Goal: Task Accomplishment & Management: Manage account settings

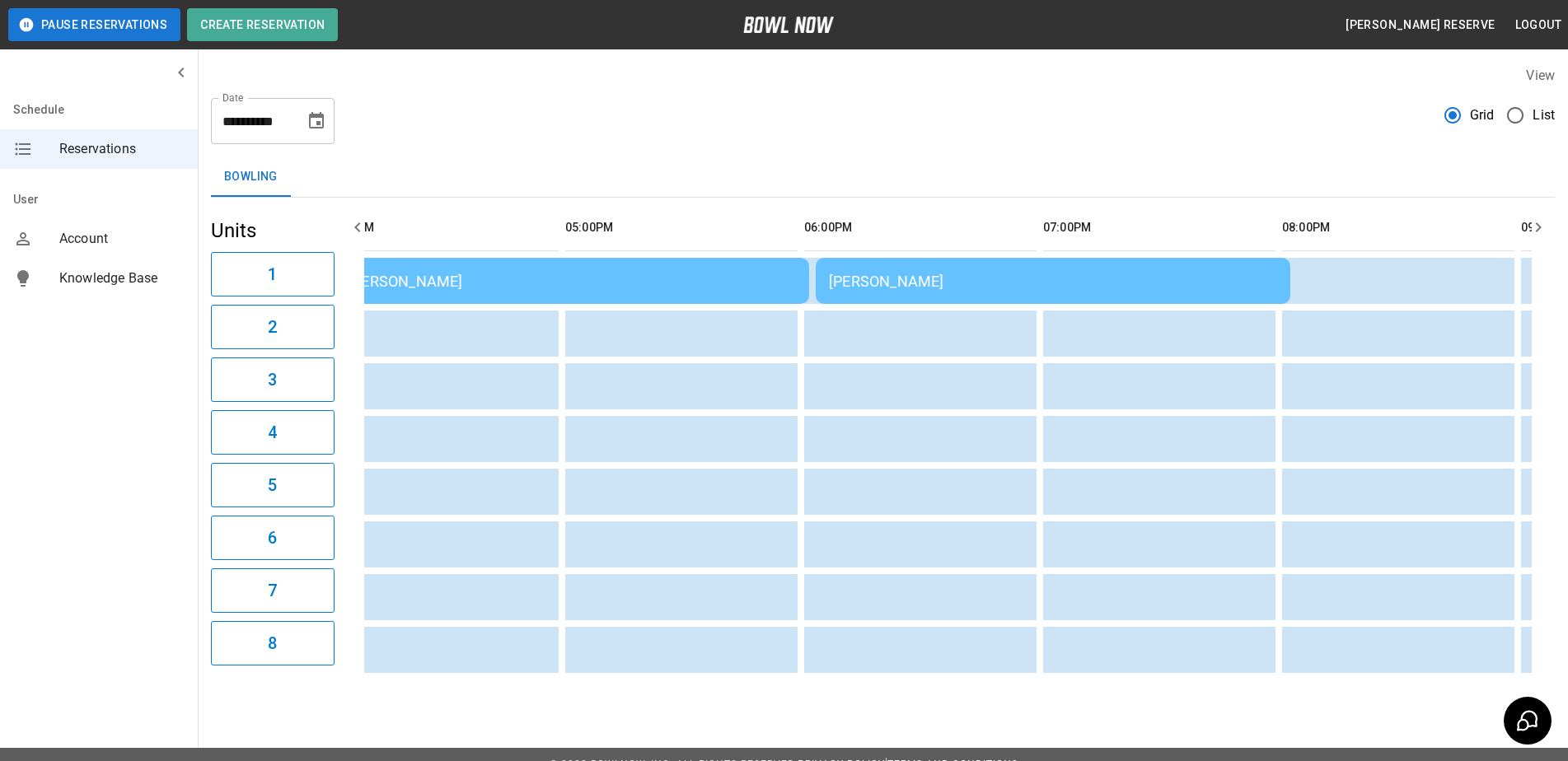
click at [959, 273] on div "[PERSON_NAME]" at bounding box center [1053, 282] width 448 height 17
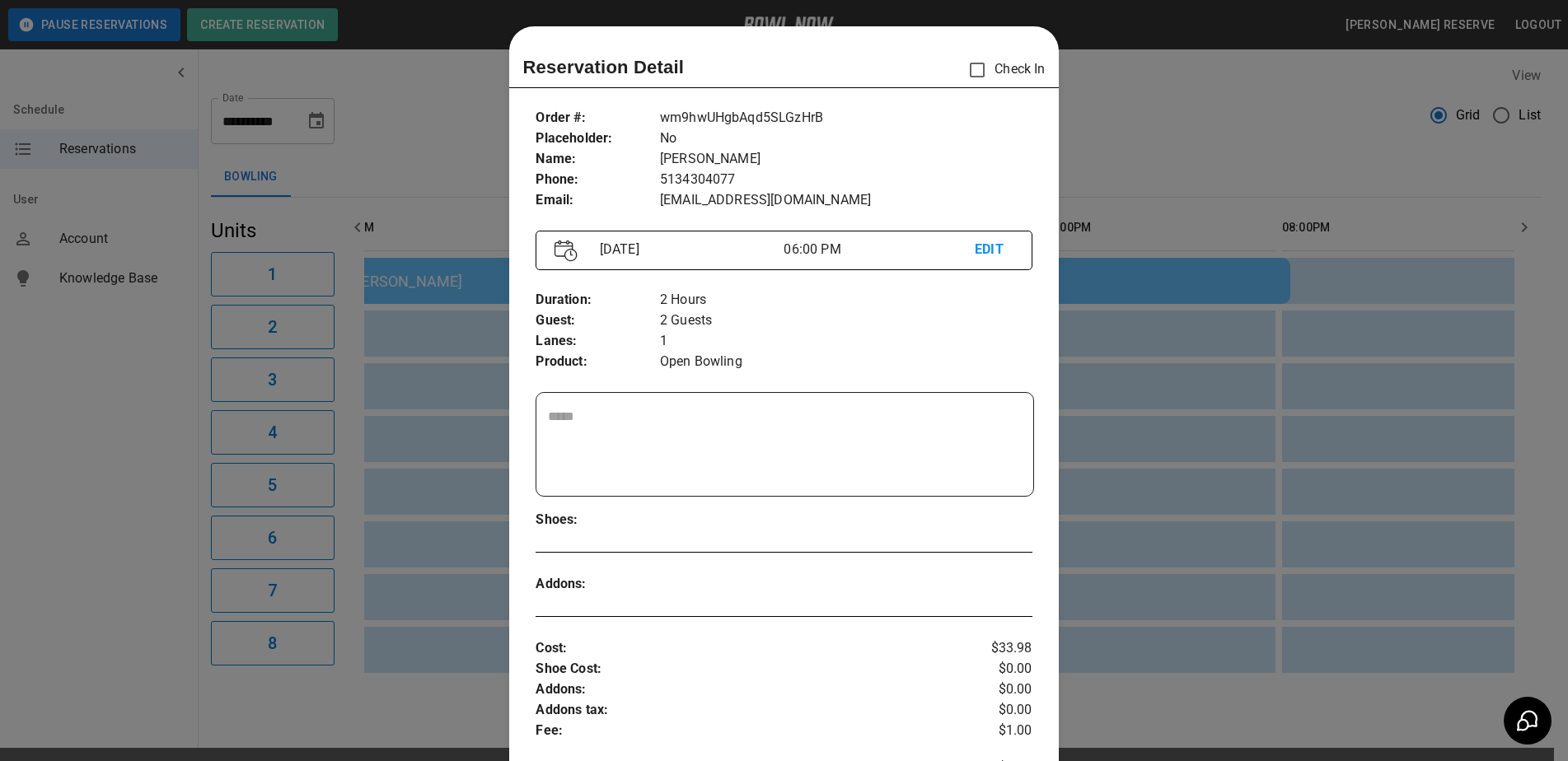
click at [944, 290] on p "2 Hours" at bounding box center [846, 300] width 372 height 21
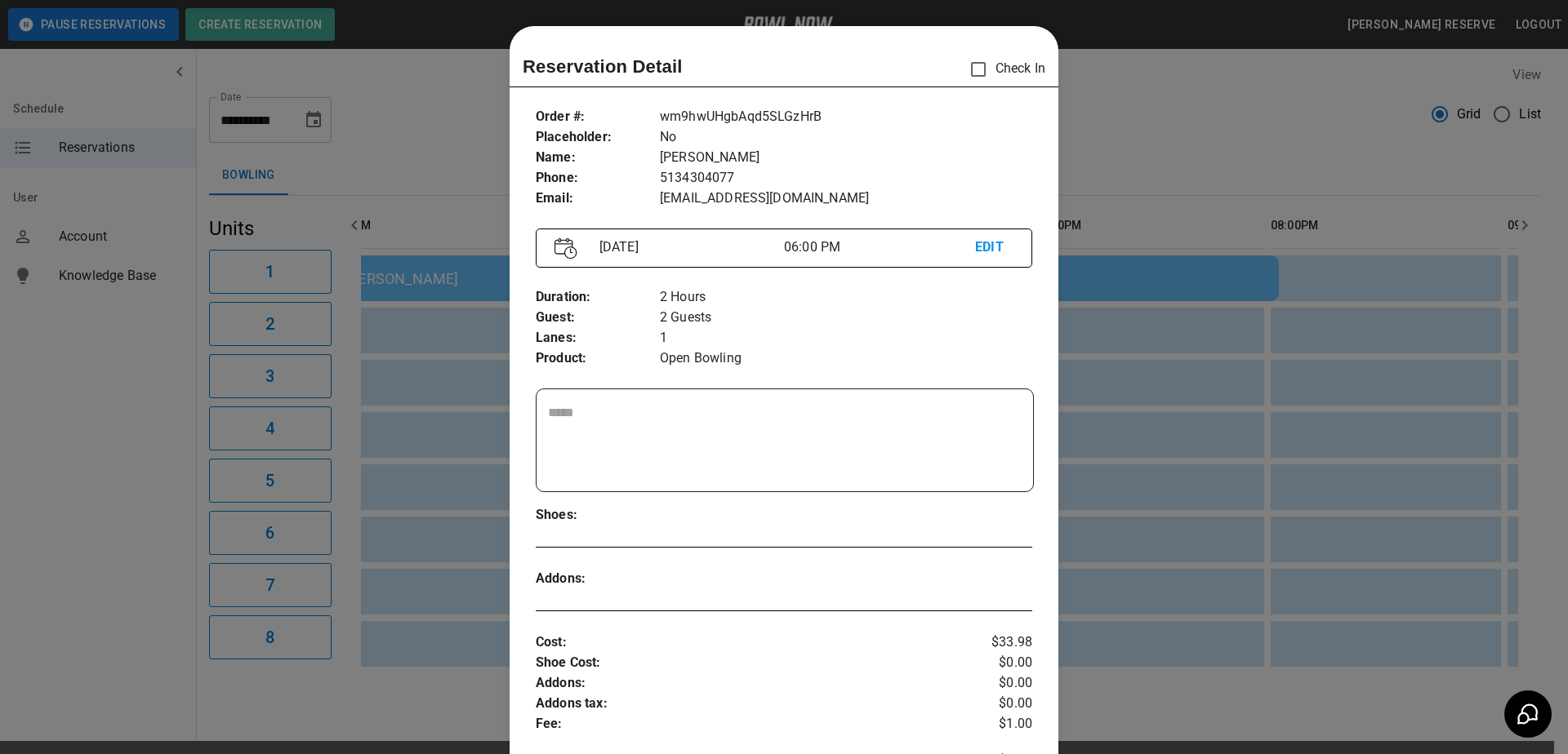
scroll to position [26, 0]
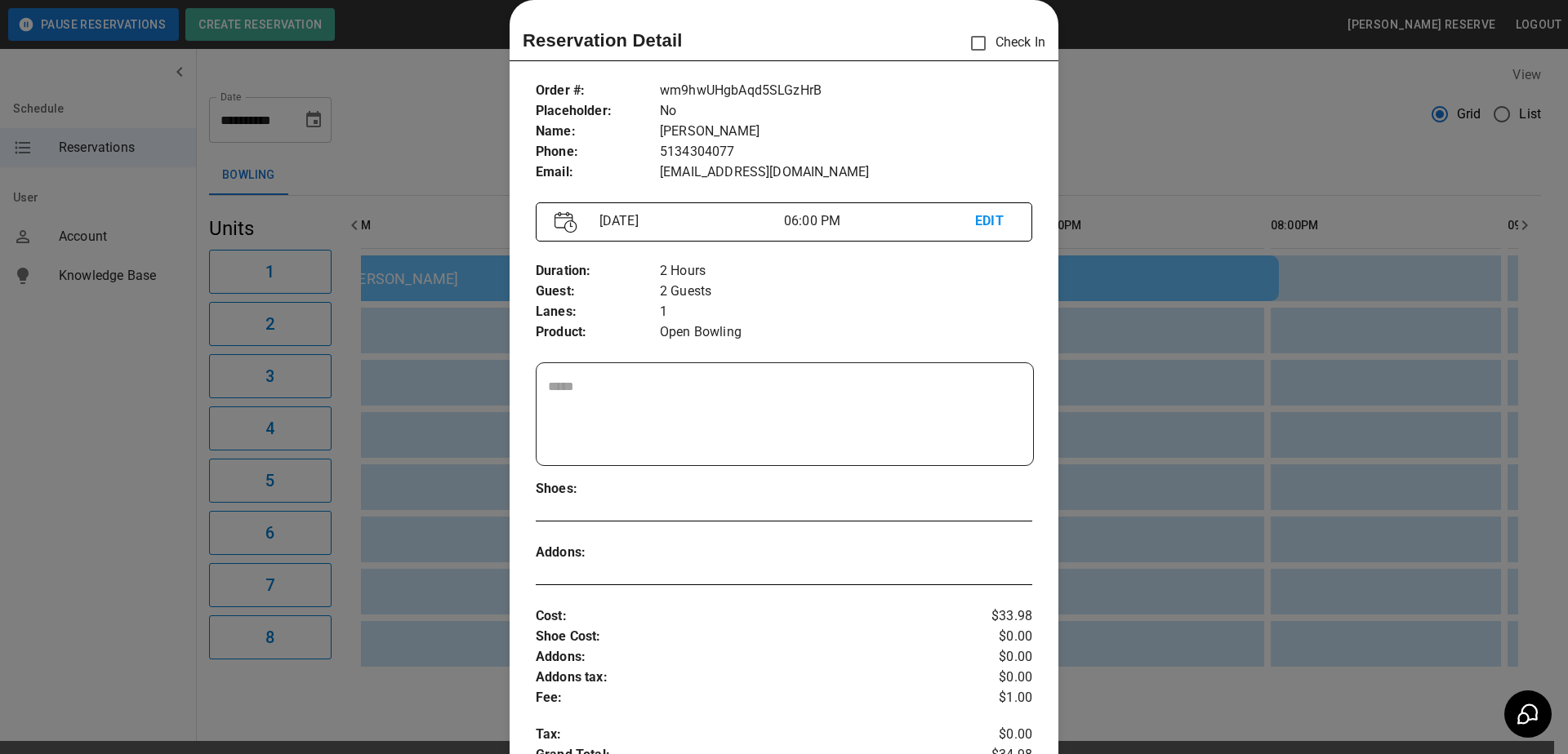
click at [445, 506] on div at bounding box center [784, 377] width 1568 height 754
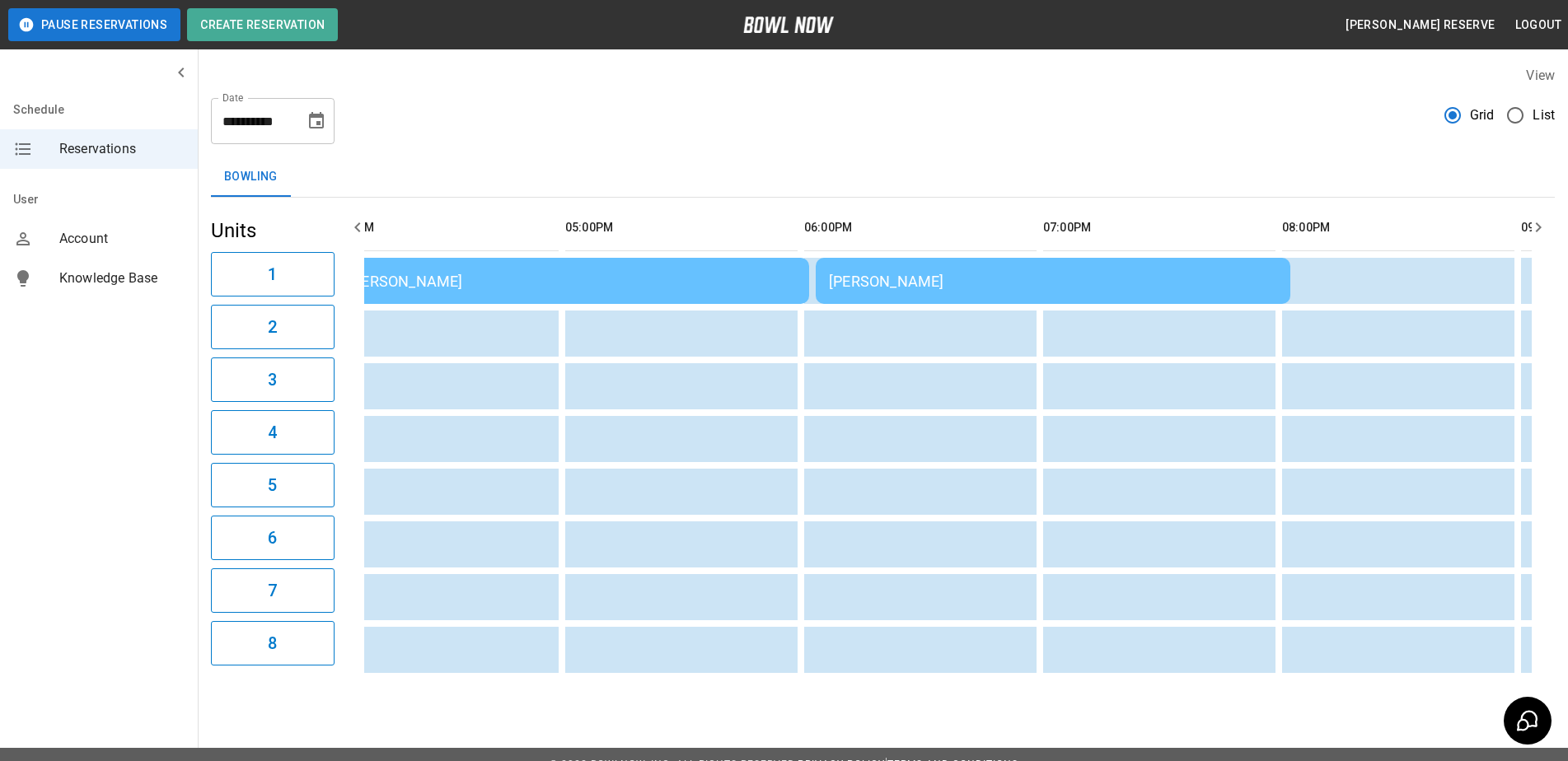
click at [480, 293] on td "[PERSON_NAME]" at bounding box center [572, 281] width 475 height 46
click at [492, 285] on div "[PERSON_NAME]" at bounding box center [572, 282] width 448 height 17
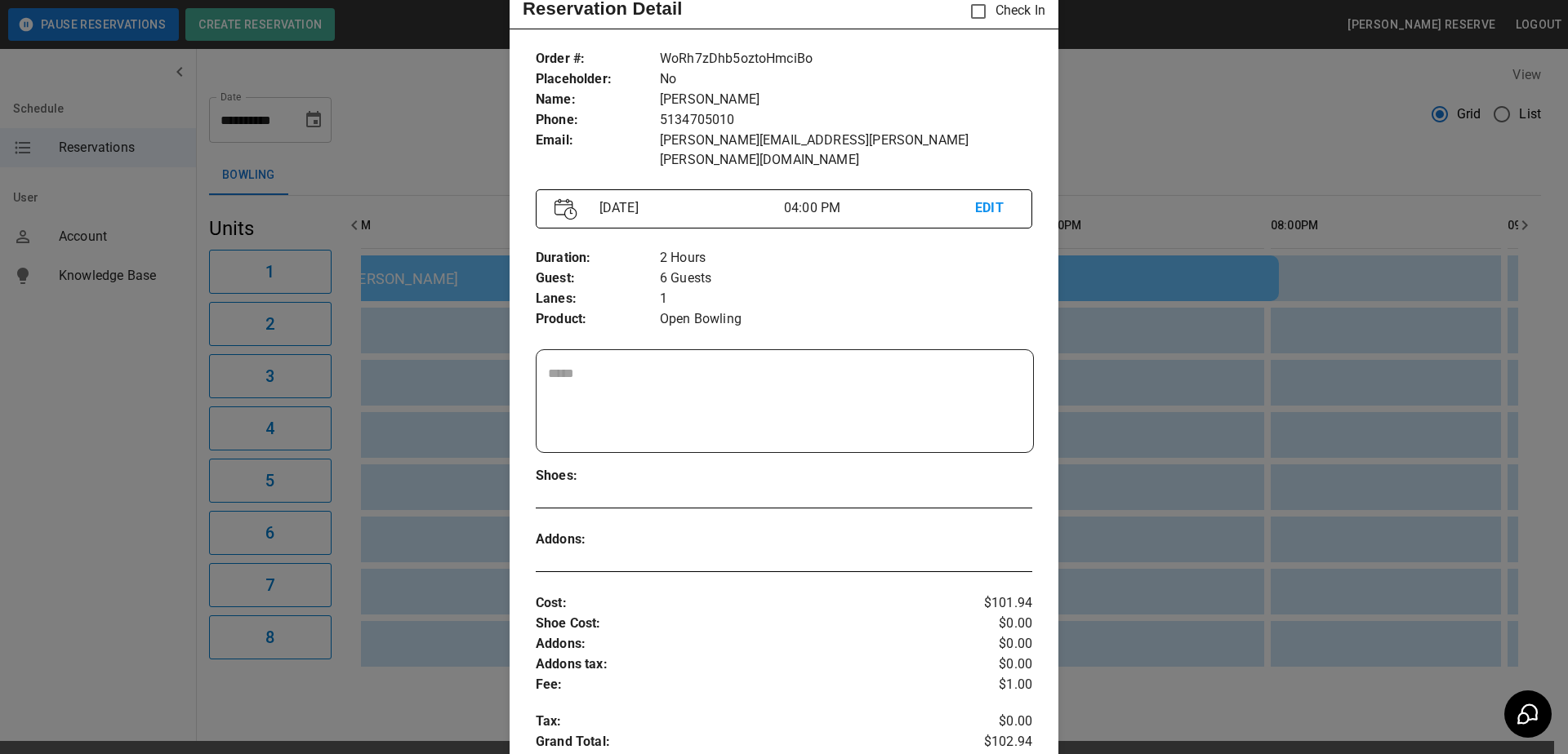
scroll to position [0, 0]
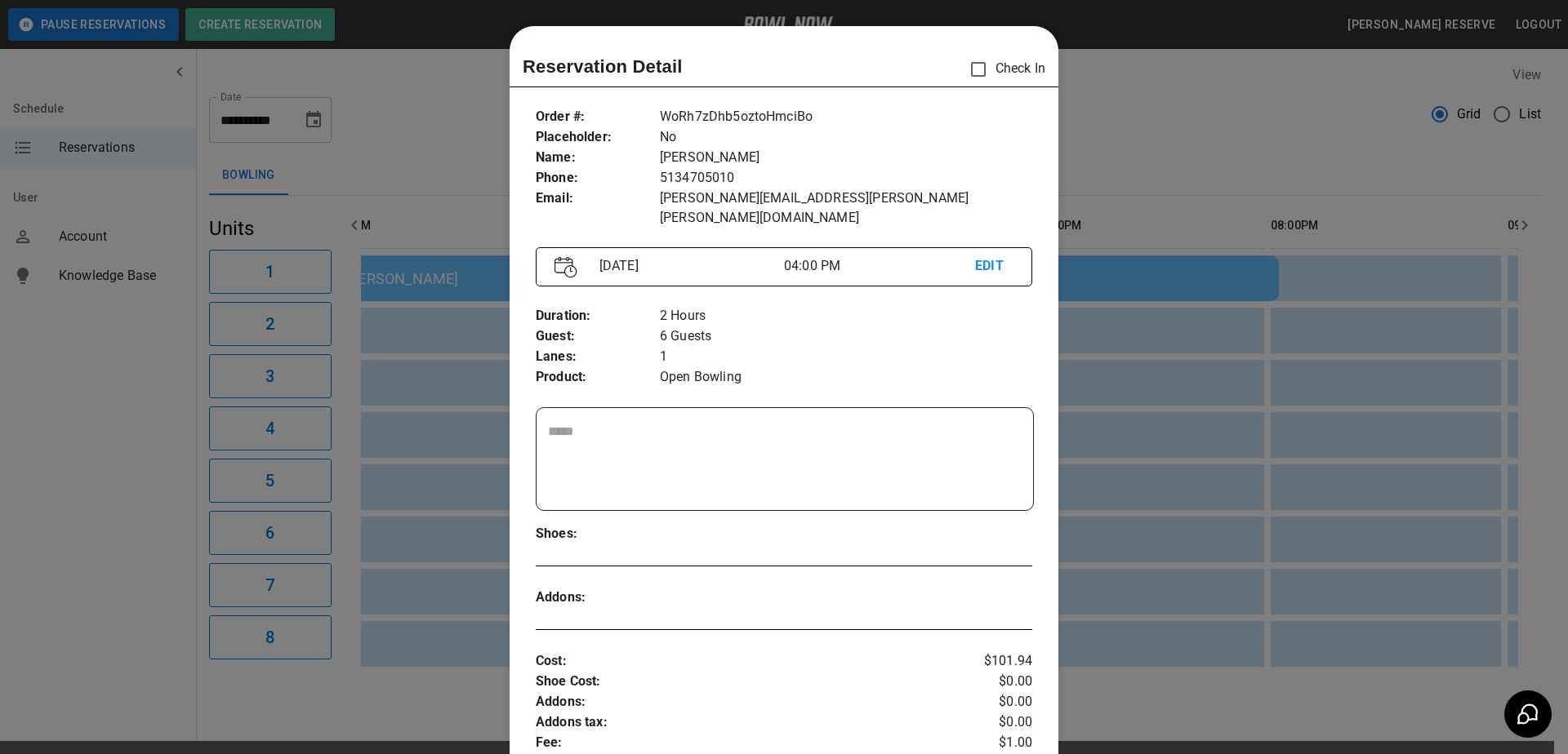
click at [1139, 532] on div at bounding box center [784, 377] width 1568 height 754
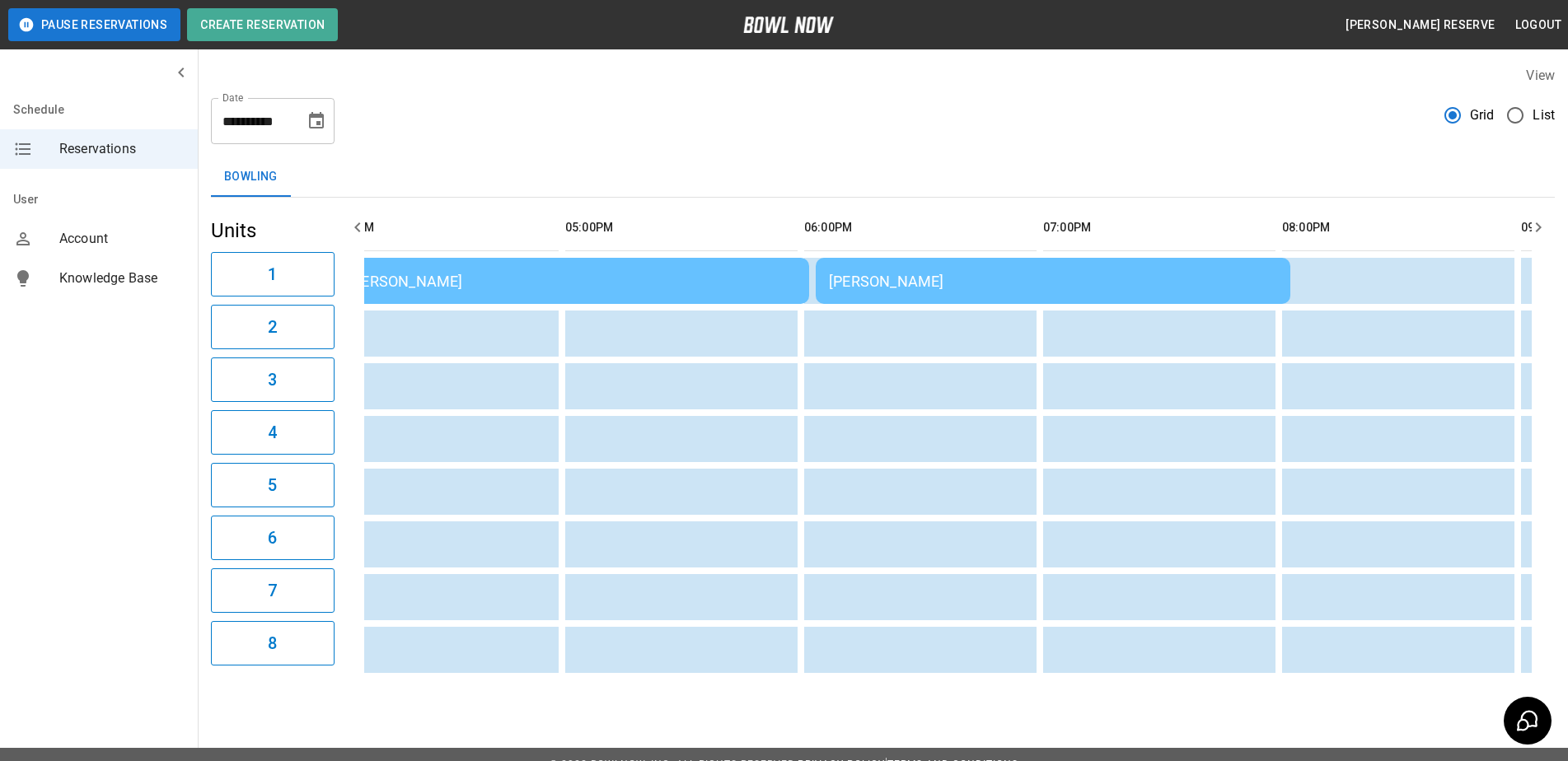
click at [1044, 262] on td "[PERSON_NAME]" at bounding box center [1053, 281] width 475 height 46
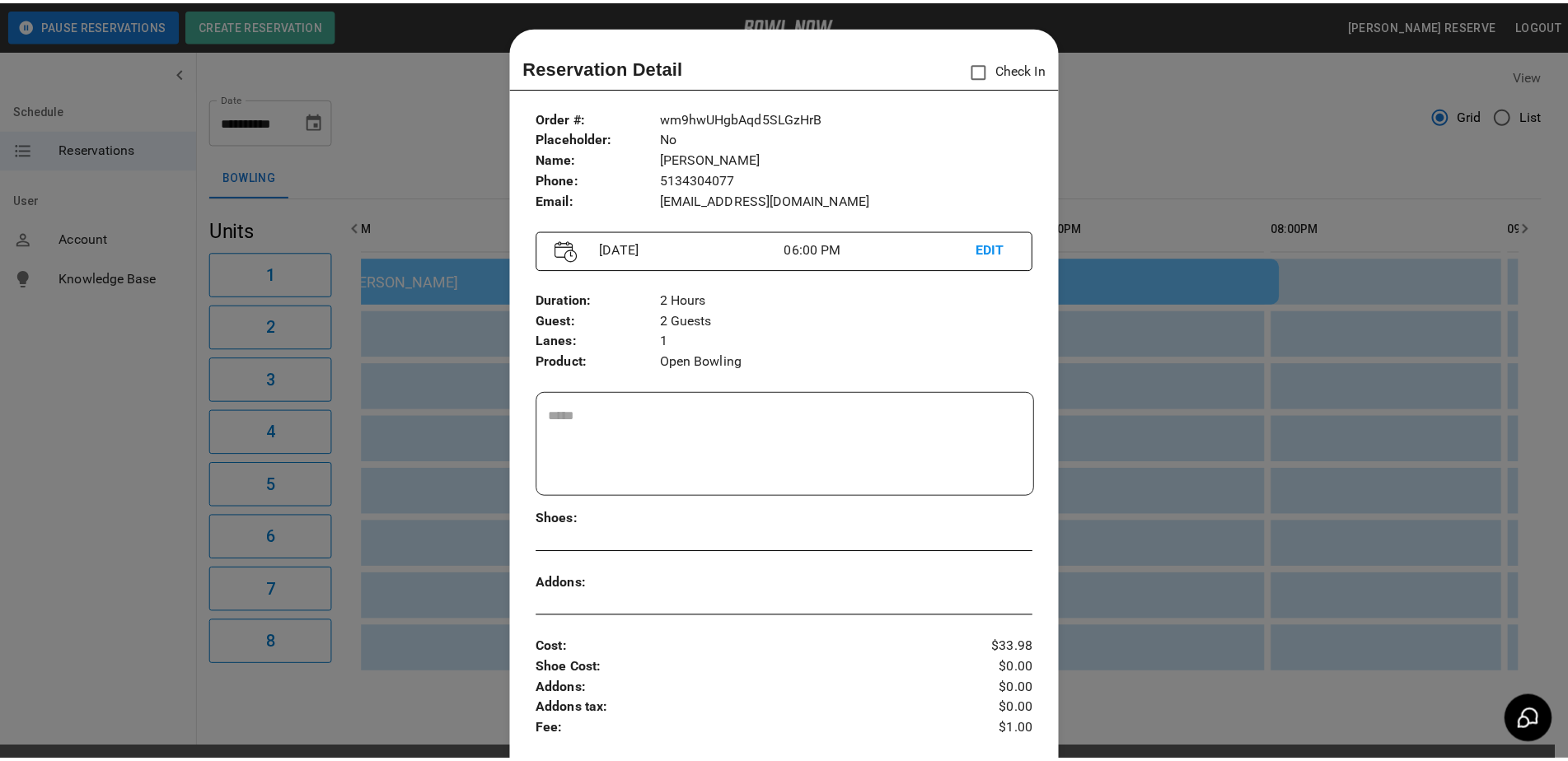
scroll to position [26, 0]
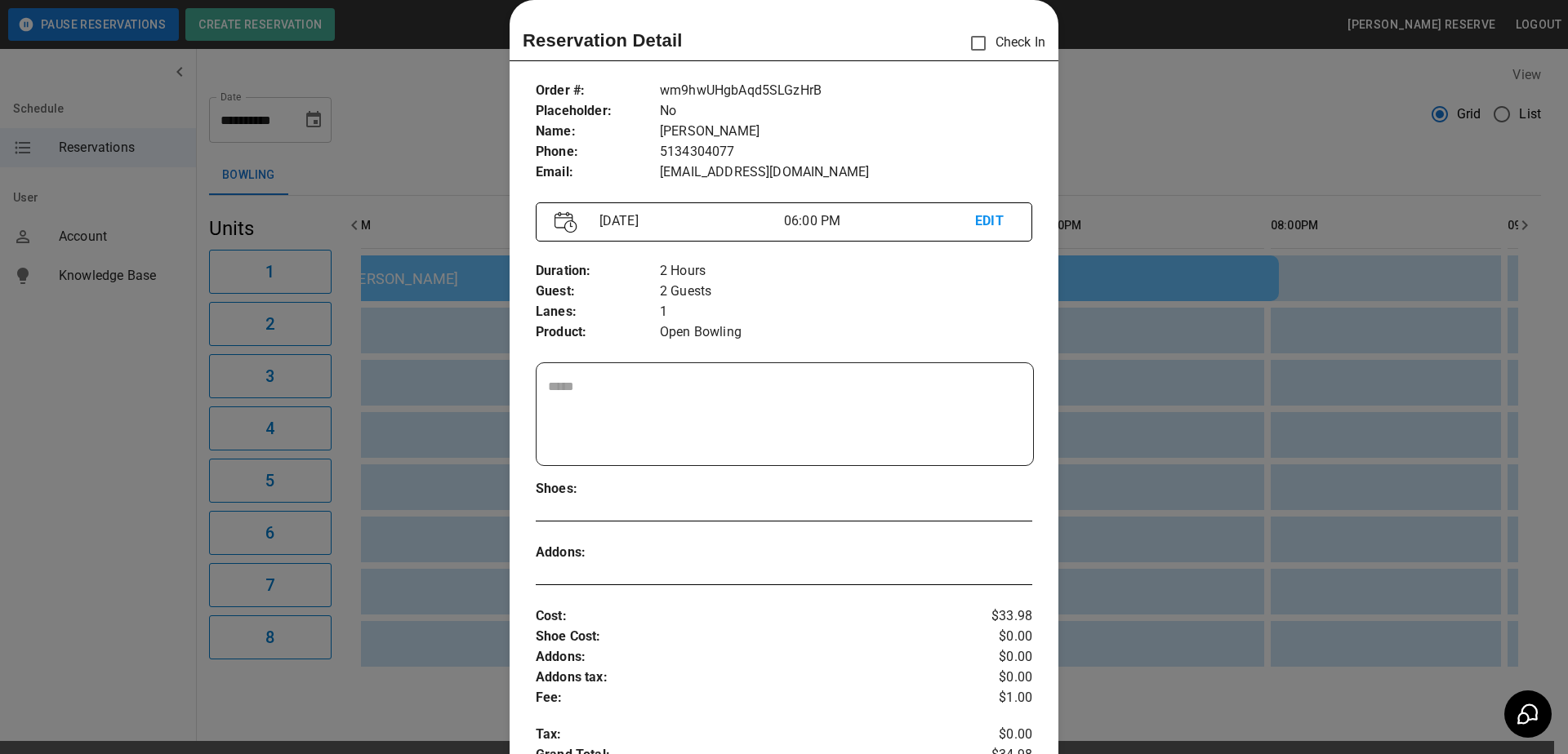
click at [1220, 453] on div at bounding box center [784, 377] width 1568 height 754
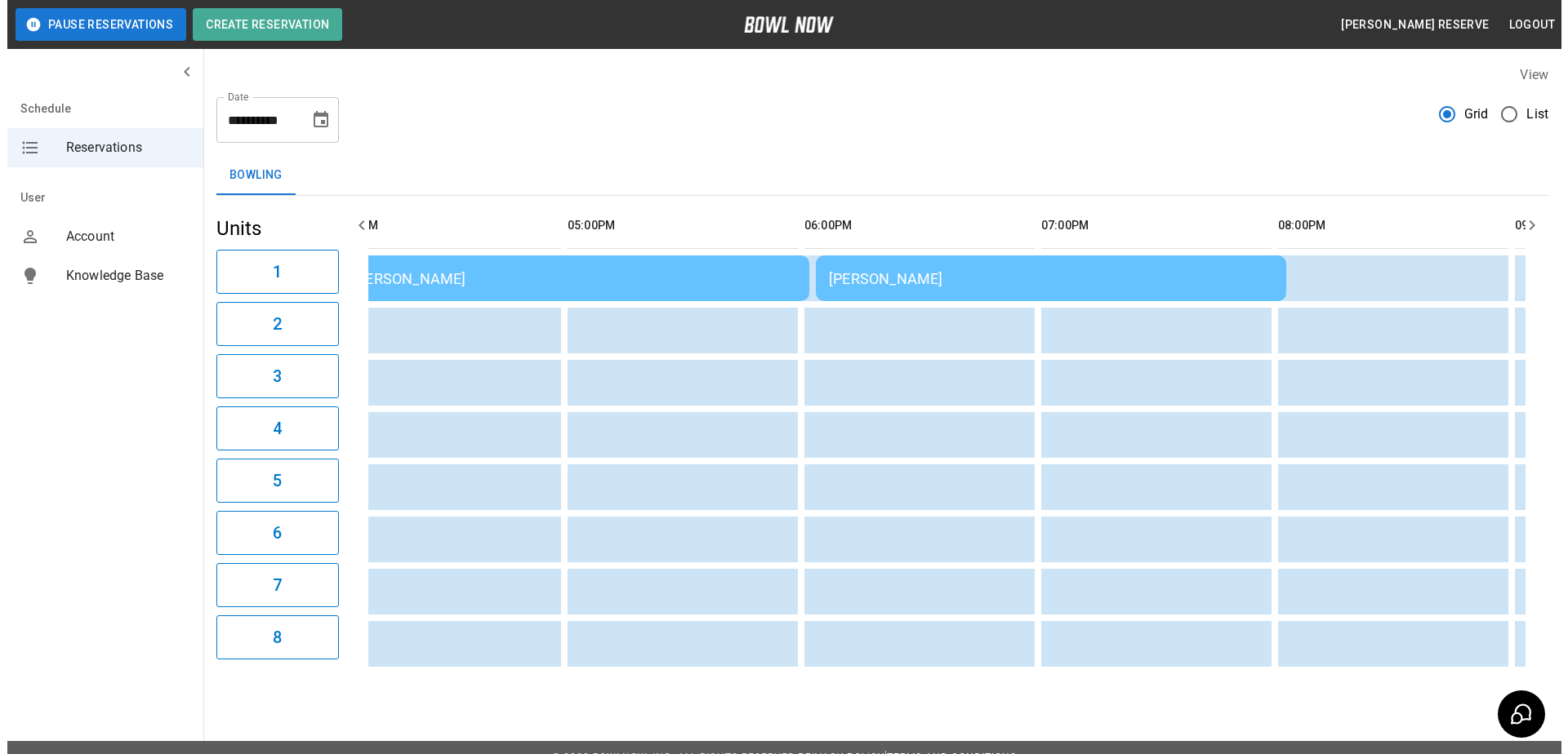
scroll to position [0, 918]
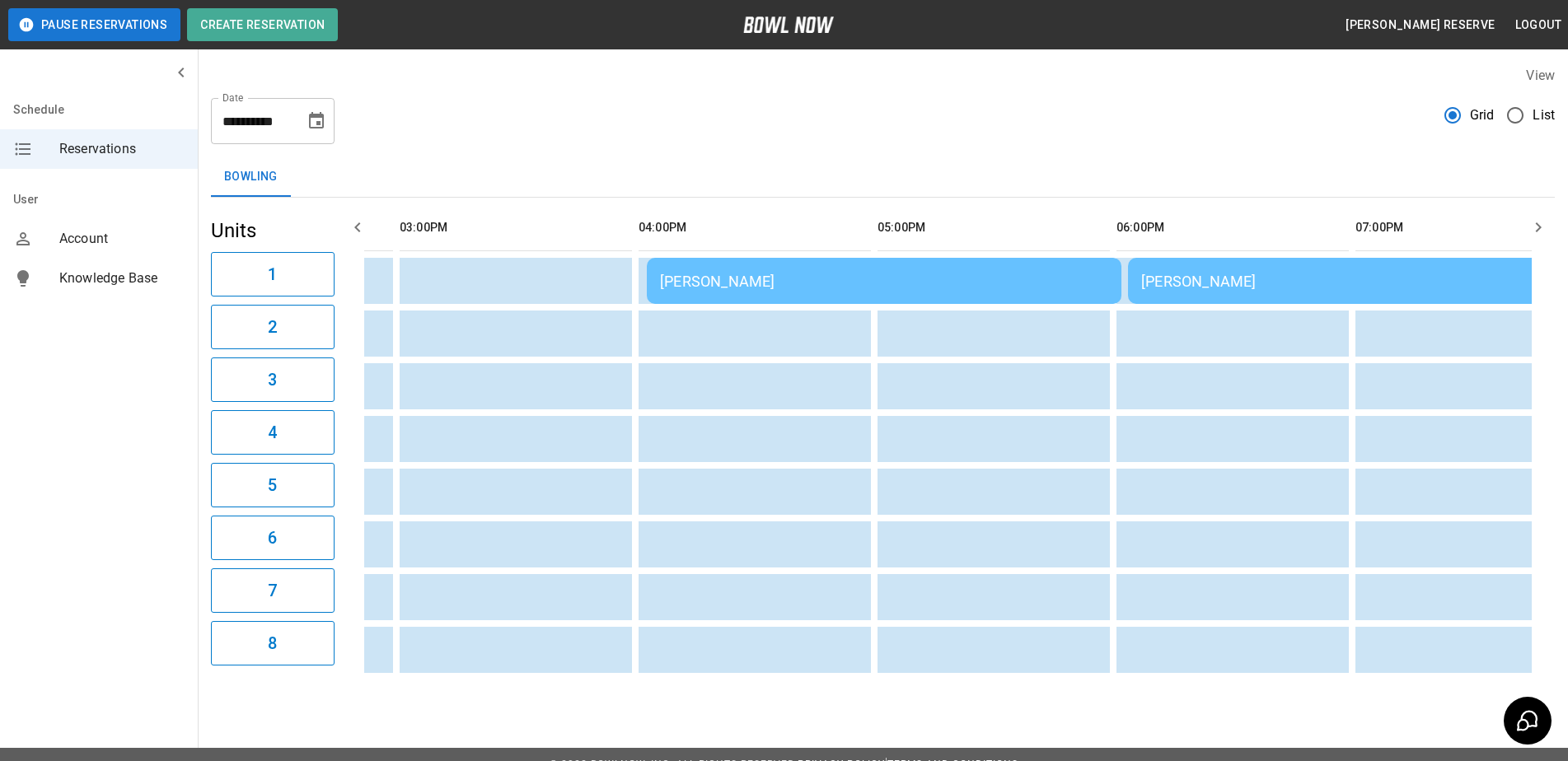
click at [807, 291] on td "[PERSON_NAME]" at bounding box center [884, 281] width 475 height 46
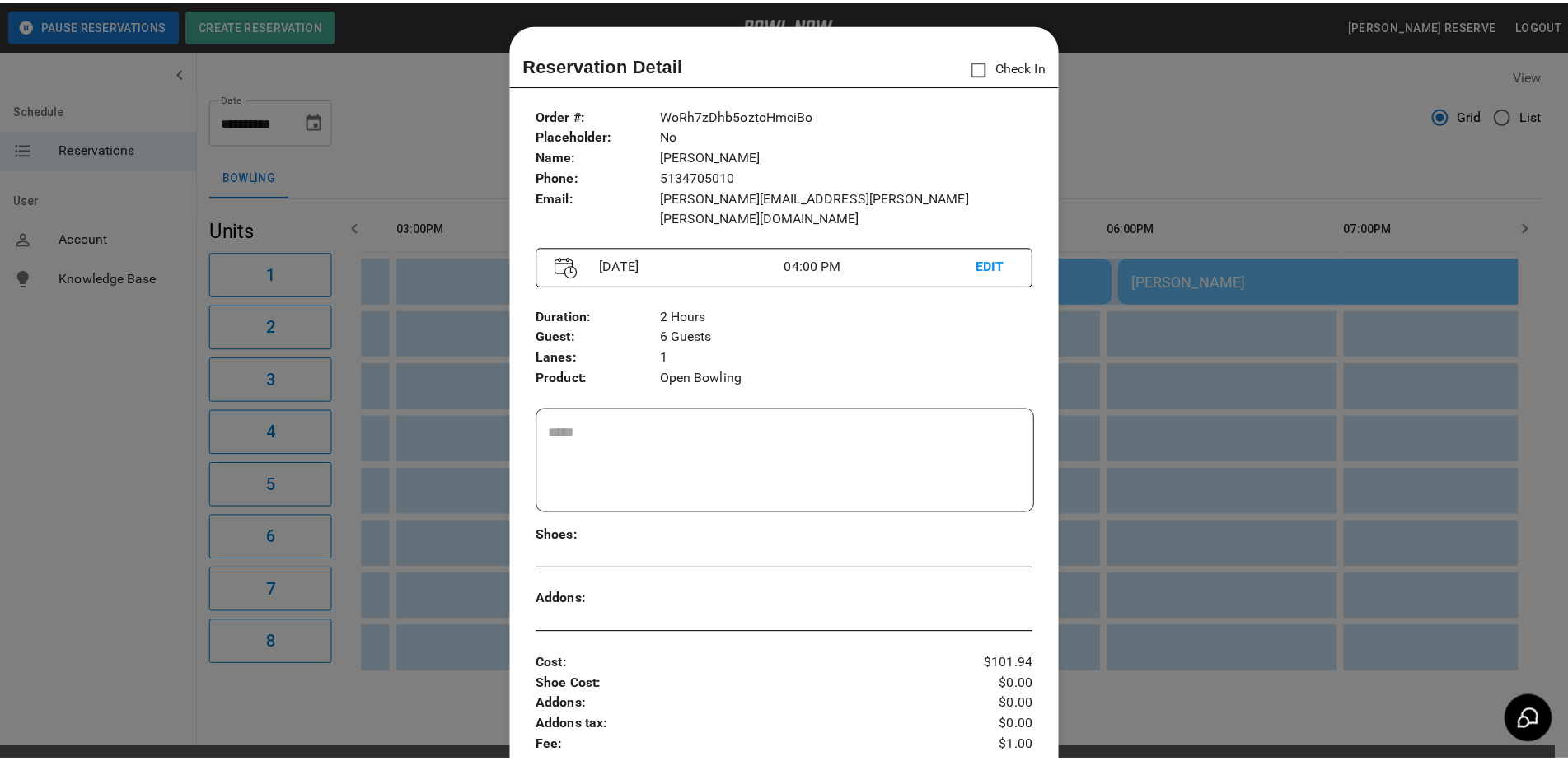
scroll to position [0, 0]
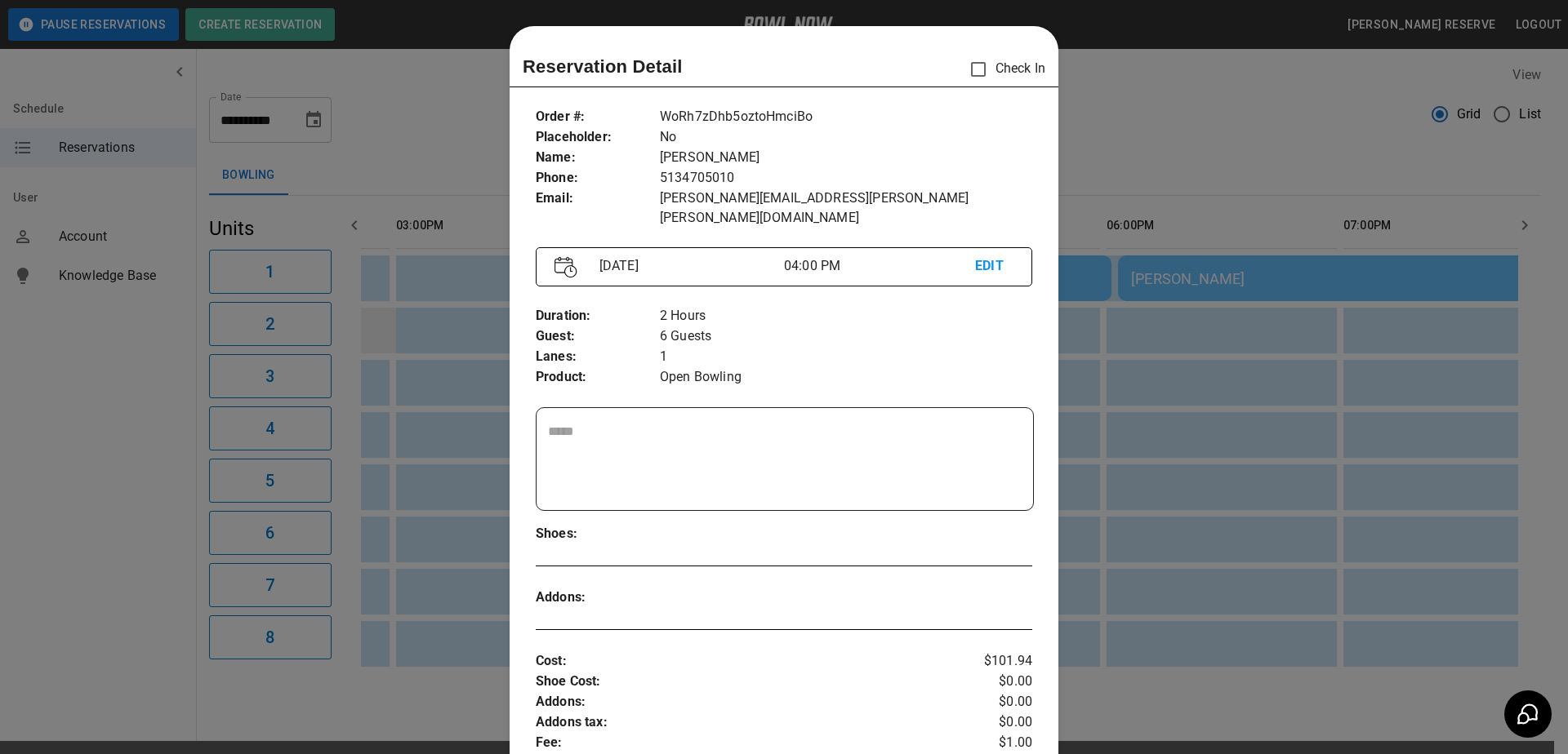
drag, startPoint x: 386, startPoint y: 327, endPoint x: 391, endPoint y: 315, distance: 13.0
click at [389, 317] on div at bounding box center [784, 377] width 1568 height 754
